Goal: Navigation & Orientation: Find specific page/section

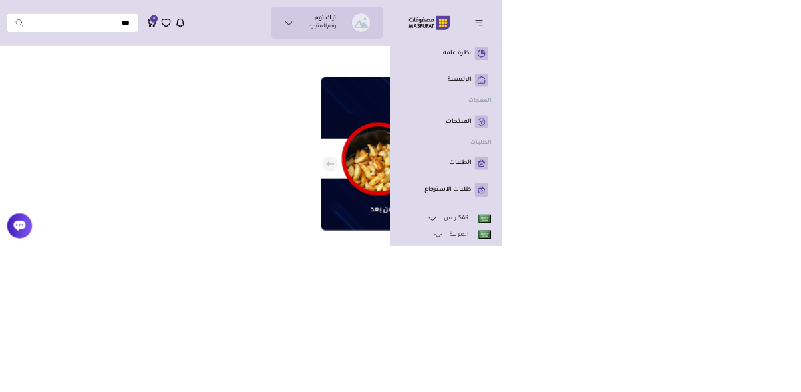
scroll to position [0, -479]
click at [573, 47] on img at bounding box center [577, 36] width 30 height 30
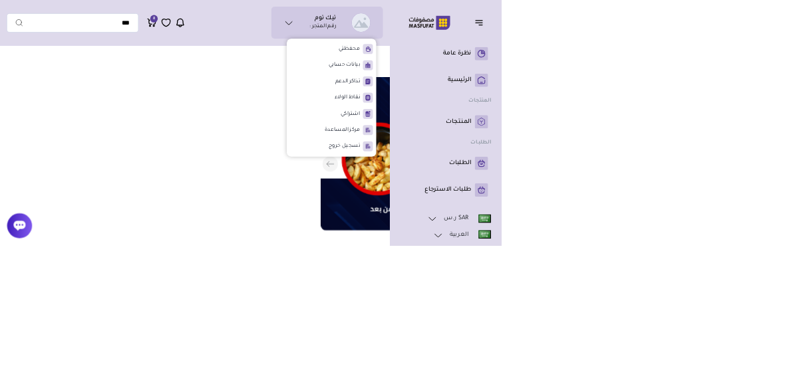
click at [573, 47] on img at bounding box center [577, 36] width 30 height 30
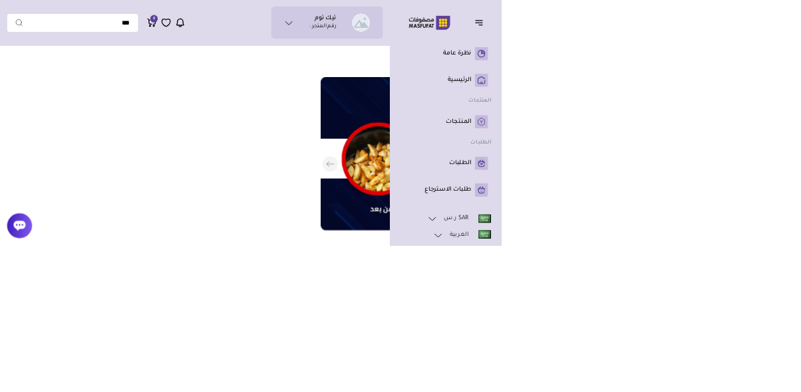
click at [570, 46] on img at bounding box center [577, 36] width 30 height 30
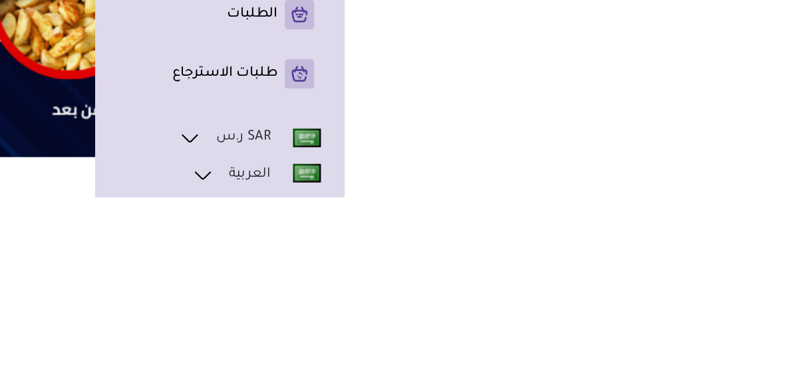
scroll to position [5, -478]
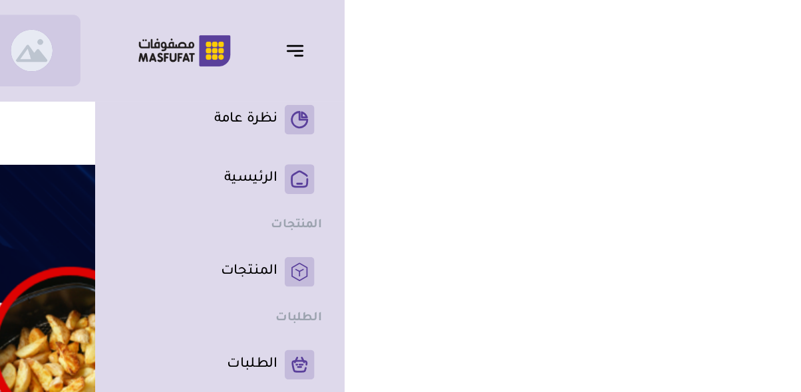
click at [763, 37] on icon "button" at bounding box center [765, 36] width 16 height 16
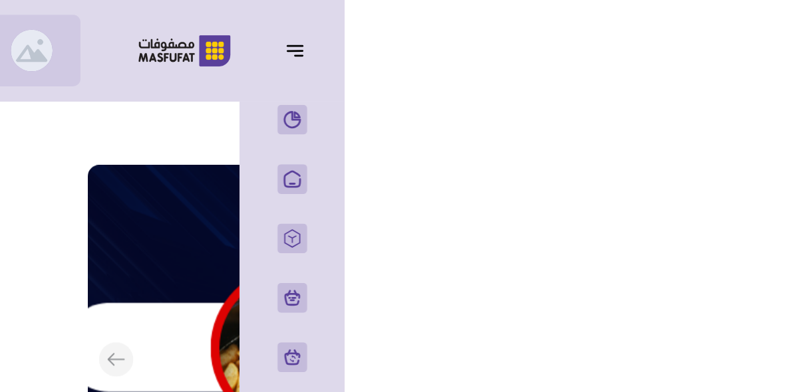
click at [763, 37] on icon "button" at bounding box center [765, 36] width 16 height 16
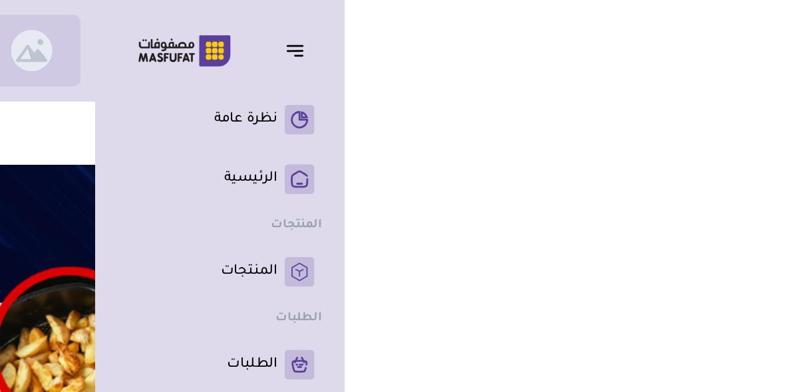
click at [763, 37] on icon "button" at bounding box center [765, 36] width 16 height 16
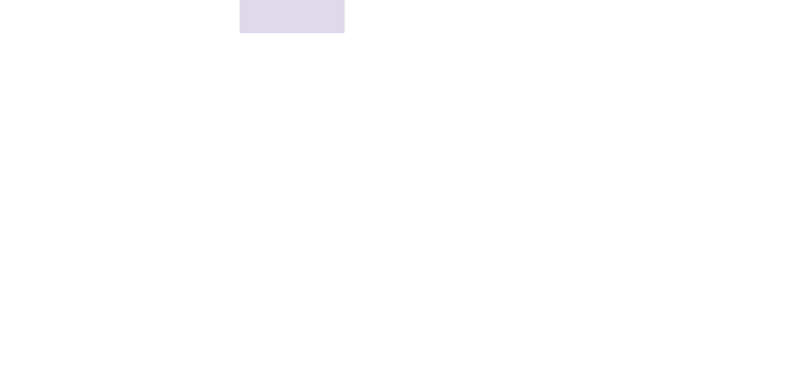
scroll to position [755, -583]
drag, startPoint x: 920, startPoint y: 452, endPoint x: 904, endPoint y: 461, distance: 17.9
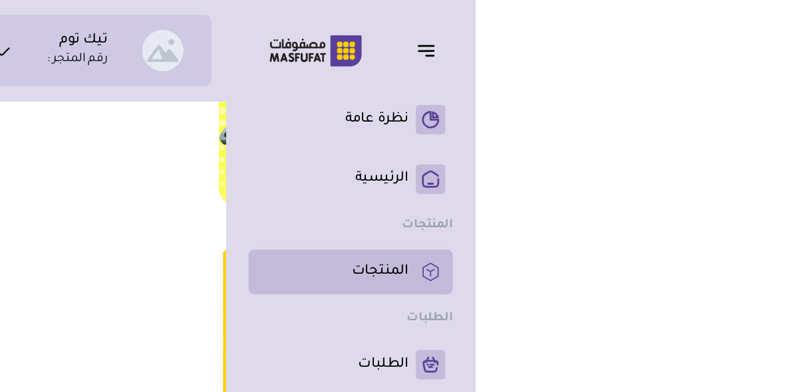
scroll to position [593, -583]
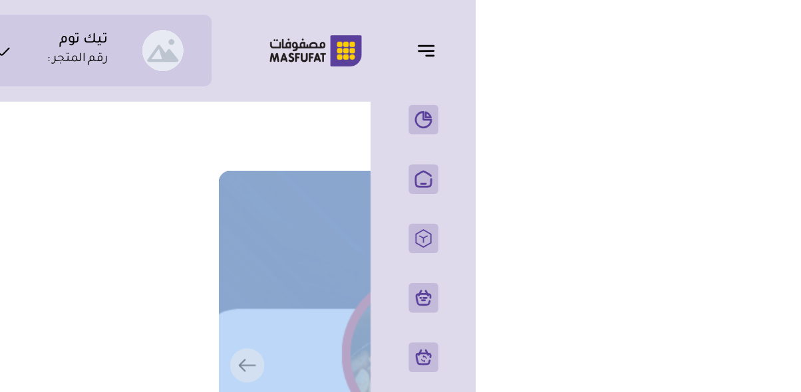
scroll to position [0, -583]
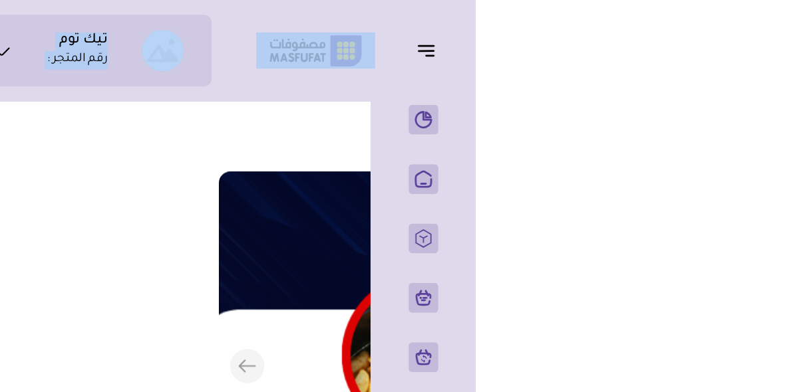
drag, startPoint x: 760, startPoint y: 10, endPoint x: 928, endPoint y: 28, distance: 168.5
drag, startPoint x: 749, startPoint y: 3, endPoint x: 837, endPoint y: 9, distance: 88.0
click at [475, 219] on button "السابق" at bounding box center [325, 262] width 650 height 279
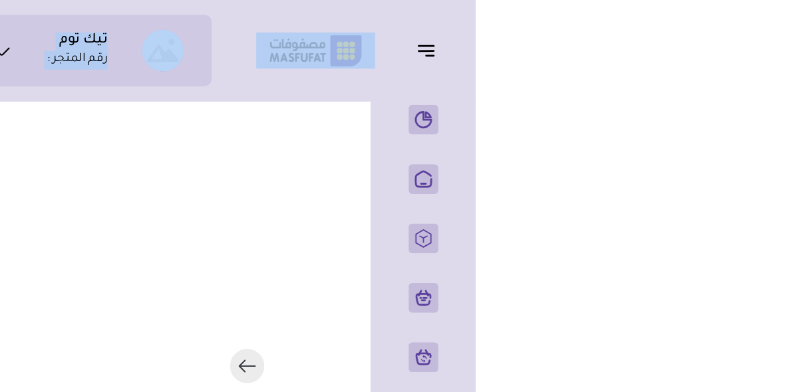
click at [475, 219] on button "السابق" at bounding box center [325, 262] width 650 height 279
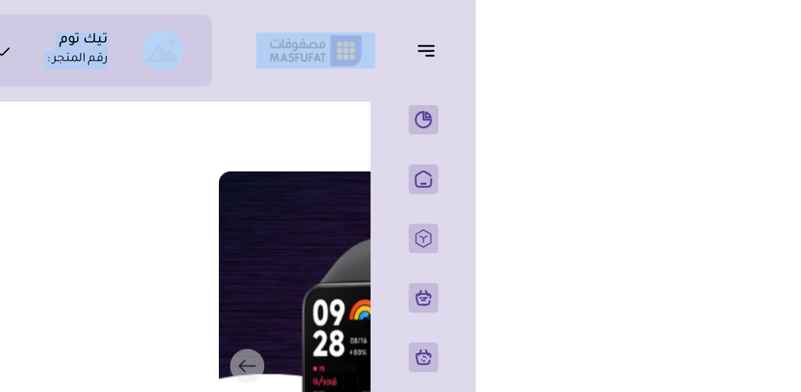
click at [523, 118] on ul "محفظتي بيانات حسابي تذاكر الدعم" at bounding box center [529, 156] width 143 height 189
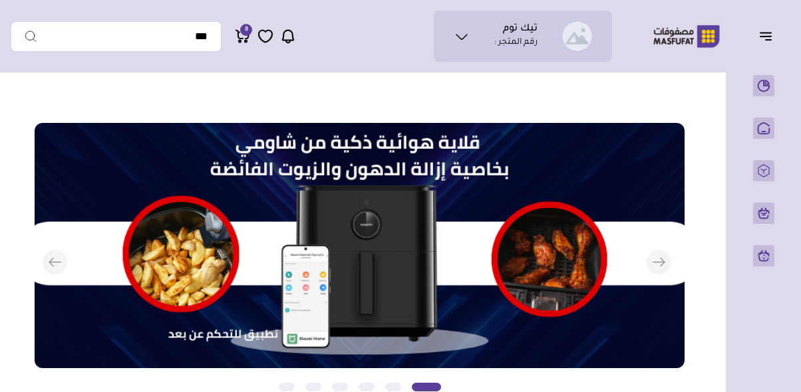
scroll to position [0, -583]
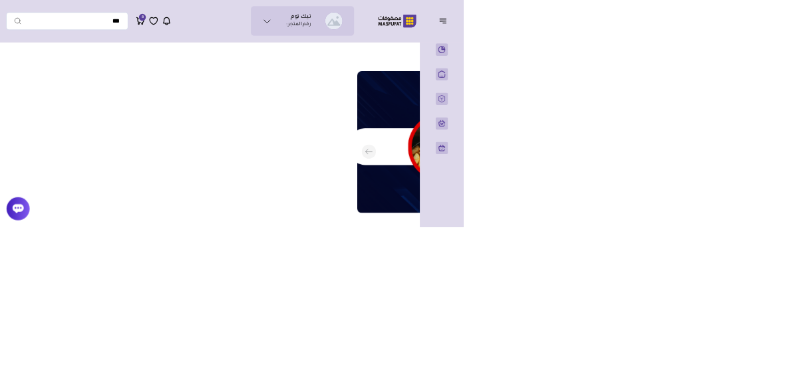
click at [328, 70] on header "تيك توم رقم المتجر : *" at bounding box center [400, 36] width 801 height 72
click at [328, 69] on header "تيك توم رقم المتجر : *" at bounding box center [400, 36] width 801 height 72
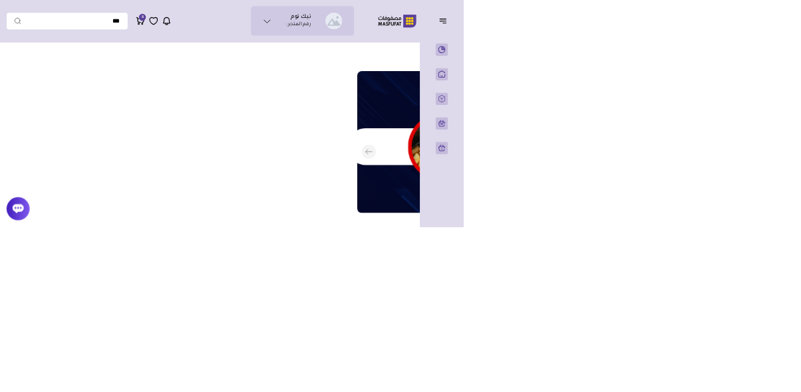
drag, startPoint x: 331, startPoint y: 40, endPoint x: 871, endPoint y: 41, distance: 540.0
click at [769, 52] on div "تيك توم رقم المتجر : محفظتي *" at bounding box center [400, 36] width 779 height 51
click at [782, 57] on div "تيك توم رقم المتجر : محفظتي *" at bounding box center [400, 36] width 779 height 51
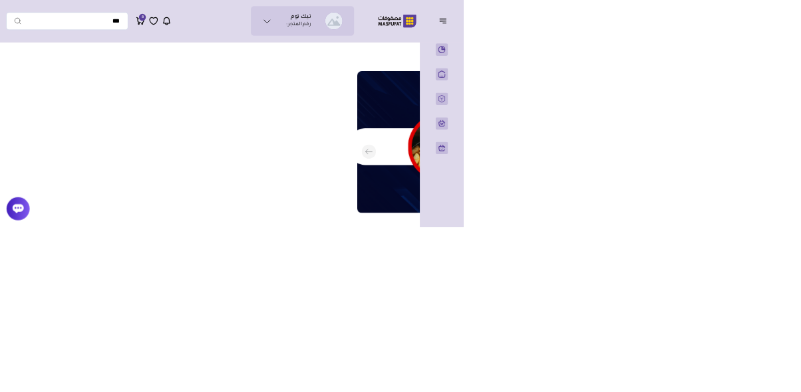
click at [782, 57] on div "تيك توم رقم المتجر : محفظتي *" at bounding box center [400, 36] width 779 height 51
click at [325, 53] on div "تيك توم رقم المتجر : محفظتي تذاكر الدعم" at bounding box center [311, 36] width 601 height 51
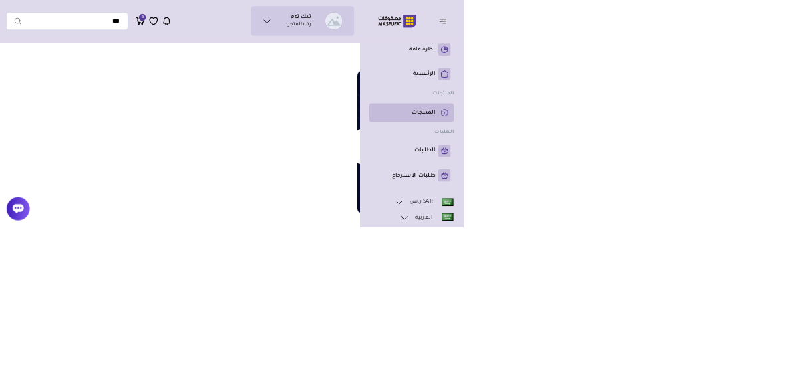
click at [727, 209] on li "المنتجات" at bounding box center [711, 195] width 146 height 32
click at [721, 195] on p "المنتجات" at bounding box center [732, 194] width 41 height 13
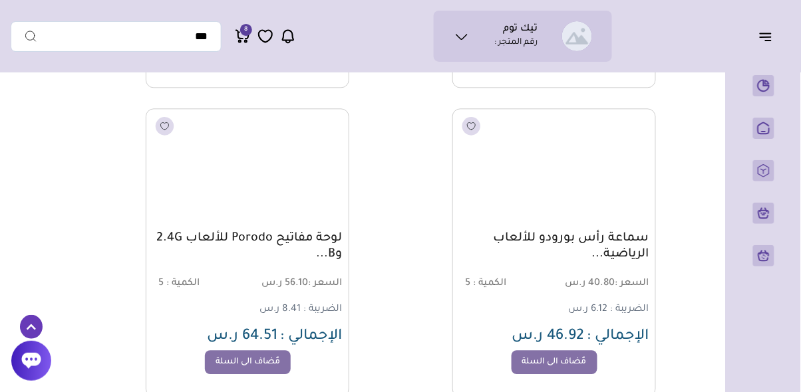
scroll to position [3052, 0]
